Goal: Use online tool/utility: Use online tool/utility

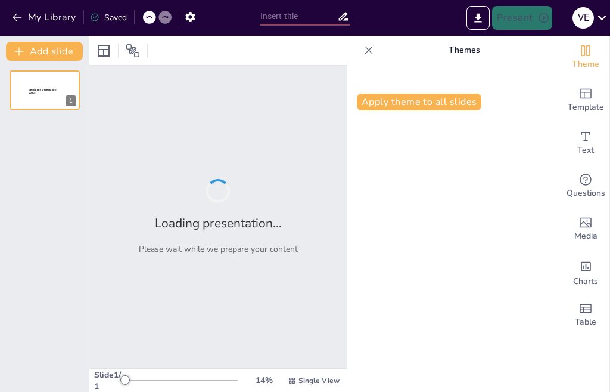
type input "Evaluating Performance Metrics of Half Wave Rectifiers"
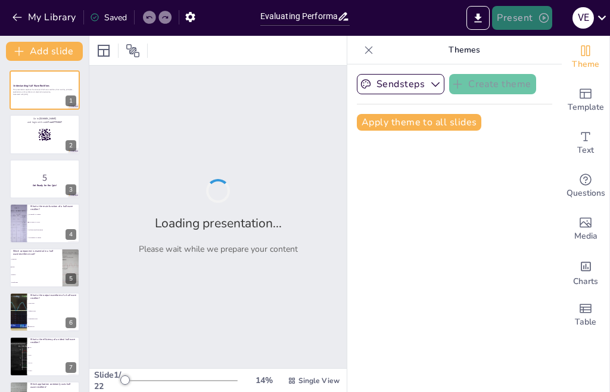
click at [513, 15] on button "Present" at bounding box center [522, 18] width 60 height 24
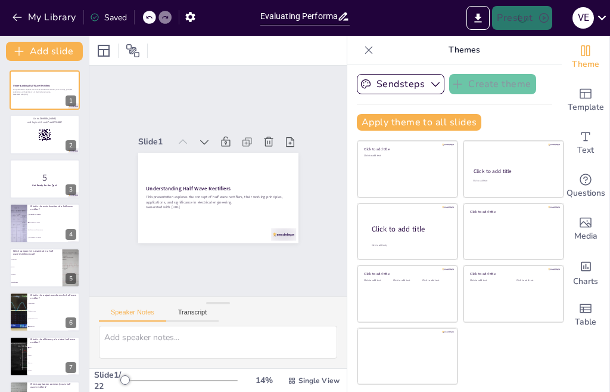
checkbox input "true"
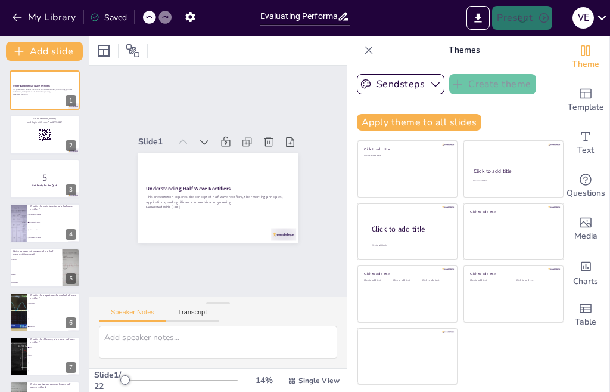
checkbox input "true"
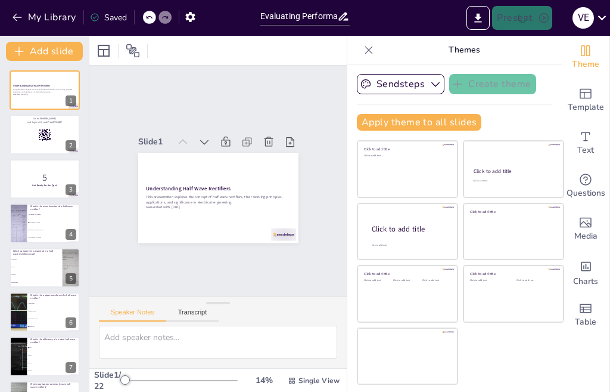
checkbox input "true"
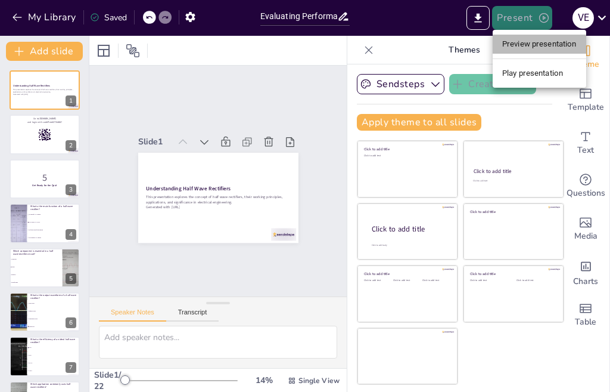
click at [533, 47] on li "Preview presentation" at bounding box center [540, 44] width 94 height 19
